Goal: Information Seeking & Learning: Learn about a topic

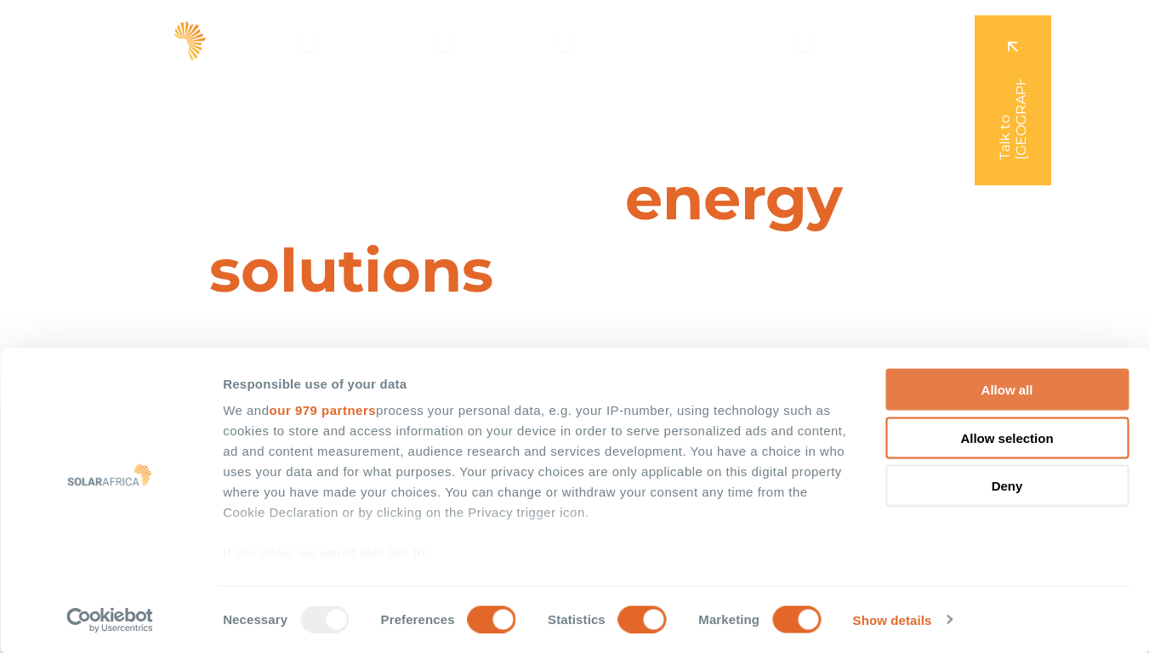
click at [1013, 390] on button "Allow all" at bounding box center [1007, 390] width 243 height 42
